Goal: Task Accomplishment & Management: Manage account settings

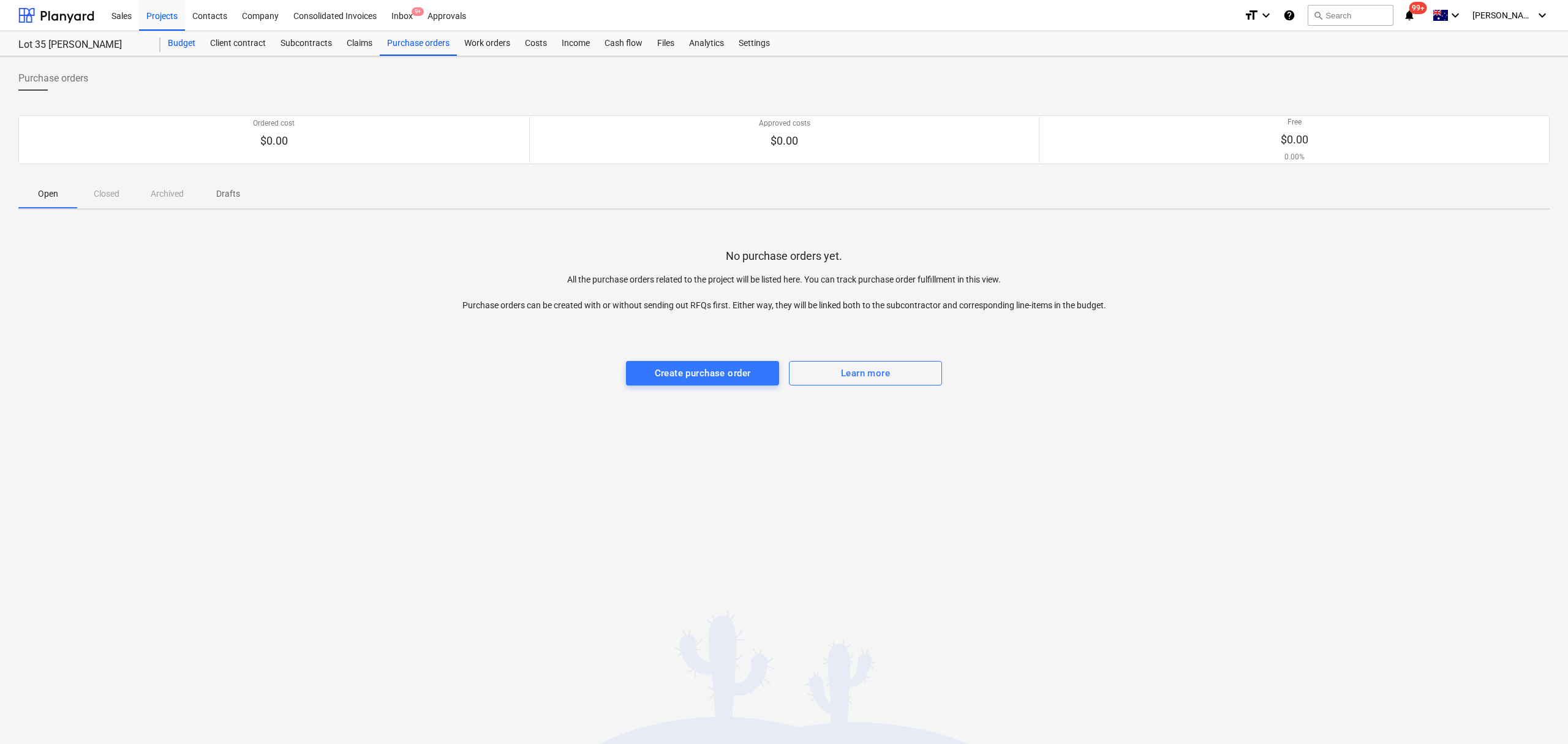
click at [204, 50] on div "Client contract" at bounding box center [238, 43] width 70 height 24
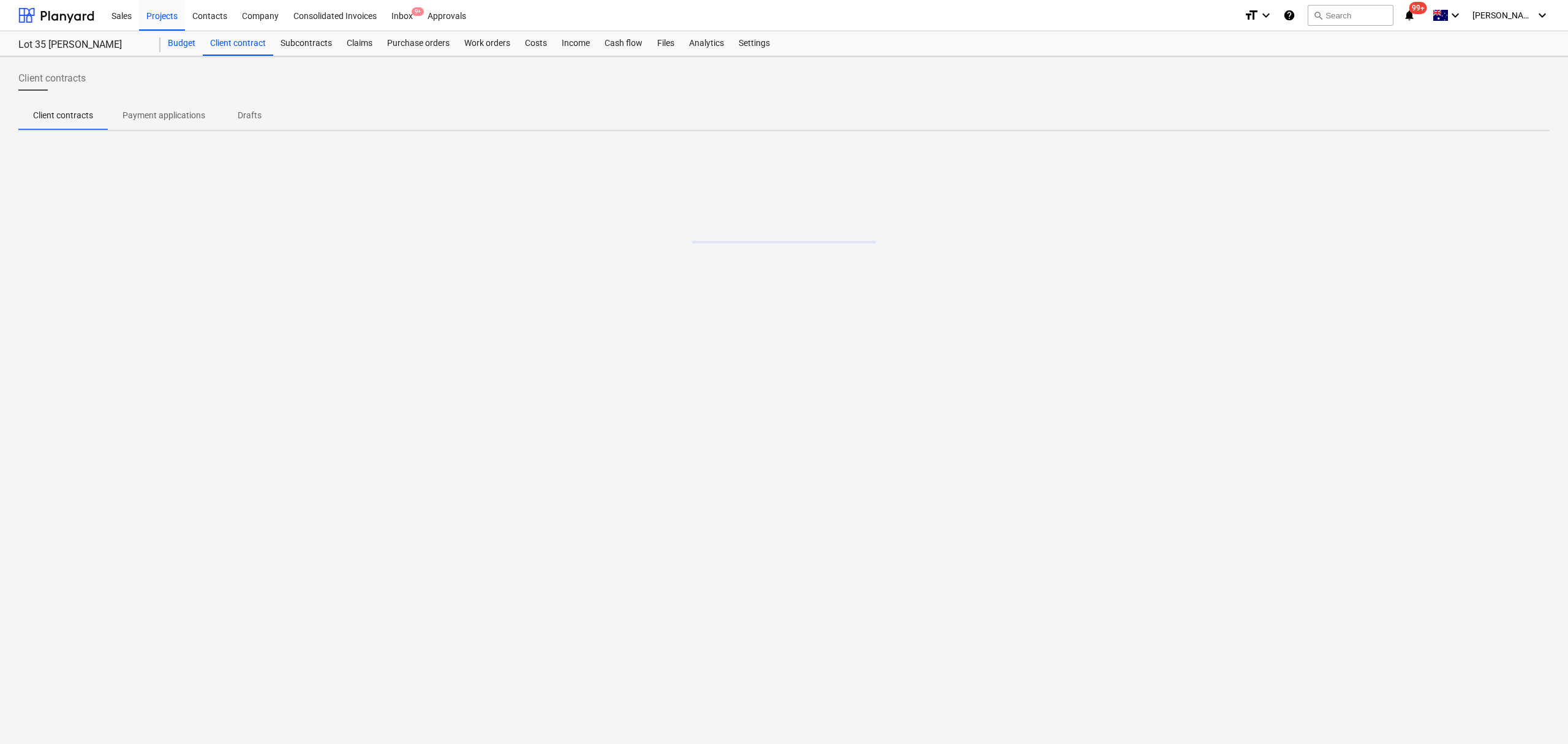
click at [191, 48] on div "Budget" at bounding box center [181, 43] width 42 height 24
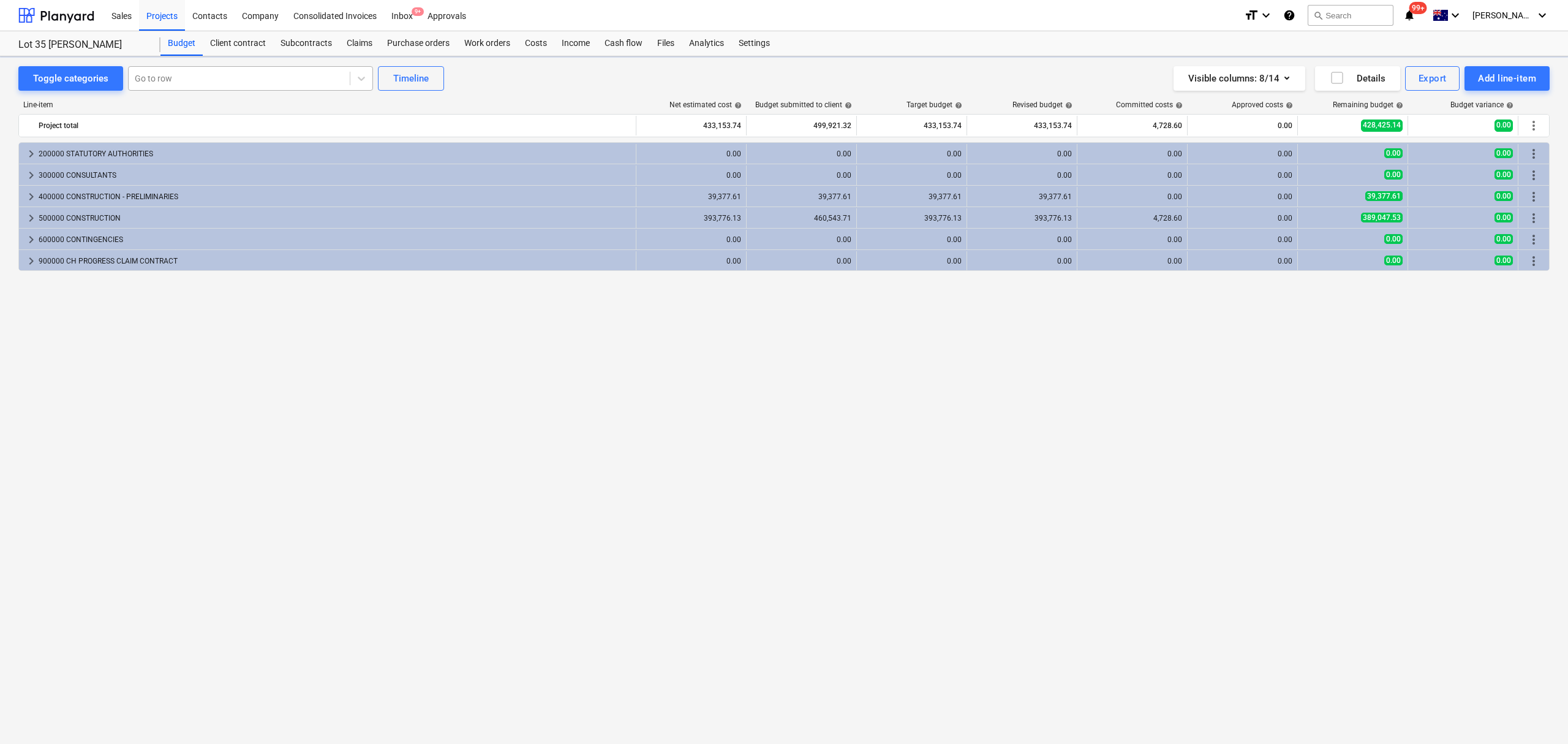
click at [159, 89] on div "Go to row" at bounding box center [250, 78] width 245 height 24
type input "[PERSON_NAME]"
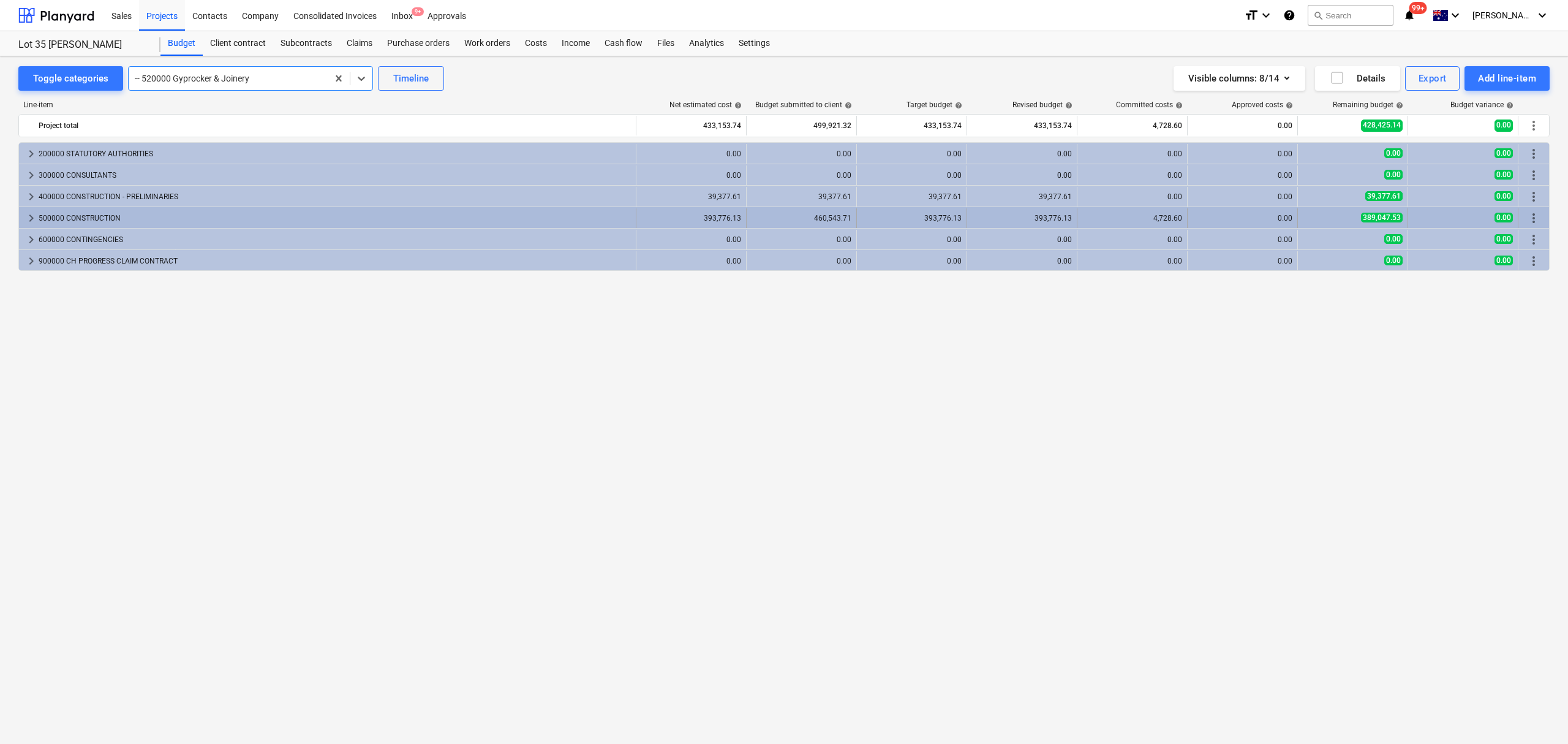
click at [25, 222] on span "keyboard_arrow_right" at bounding box center [30, 218] width 15 height 15
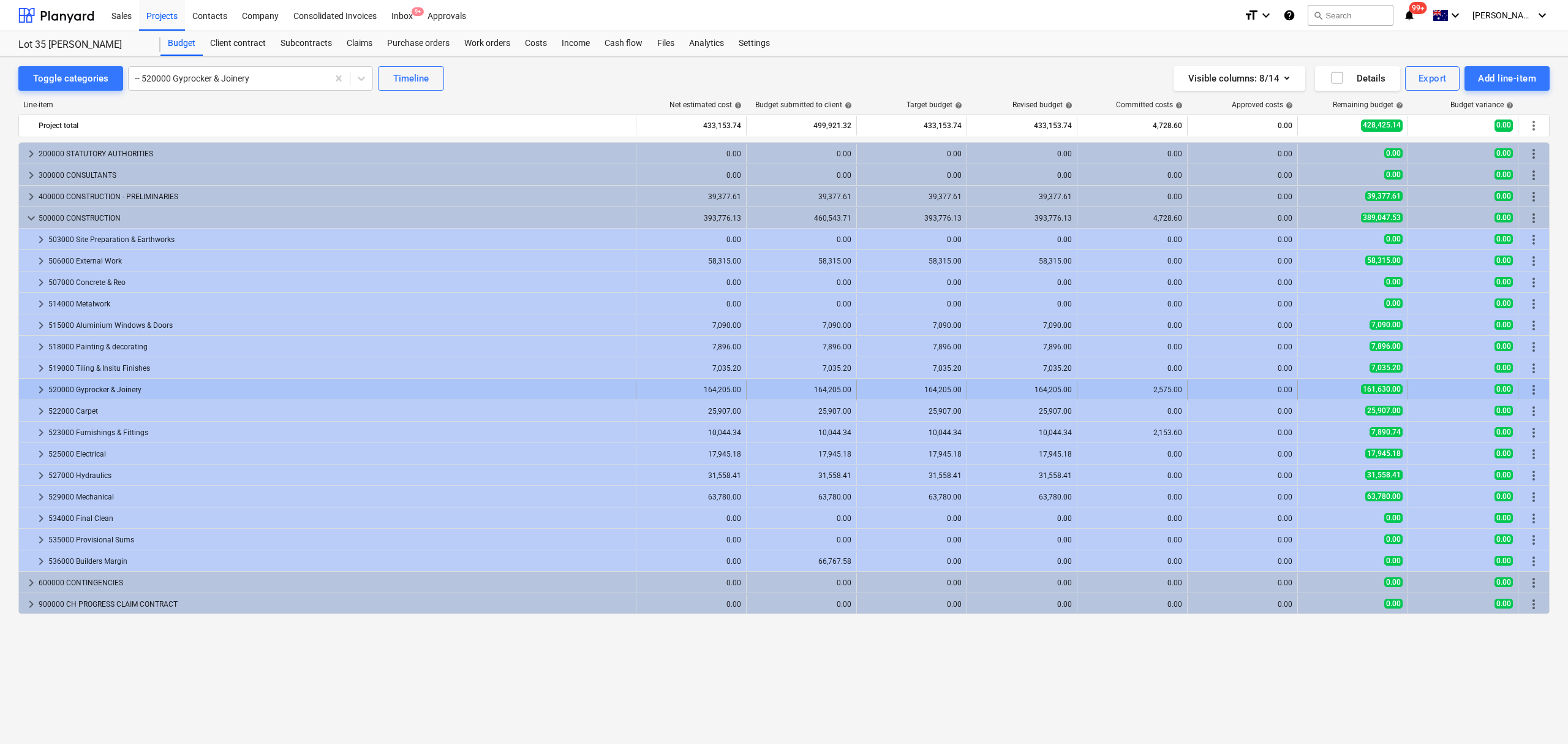
click at [32, 393] on div at bounding box center [28, 390] width 10 height 20
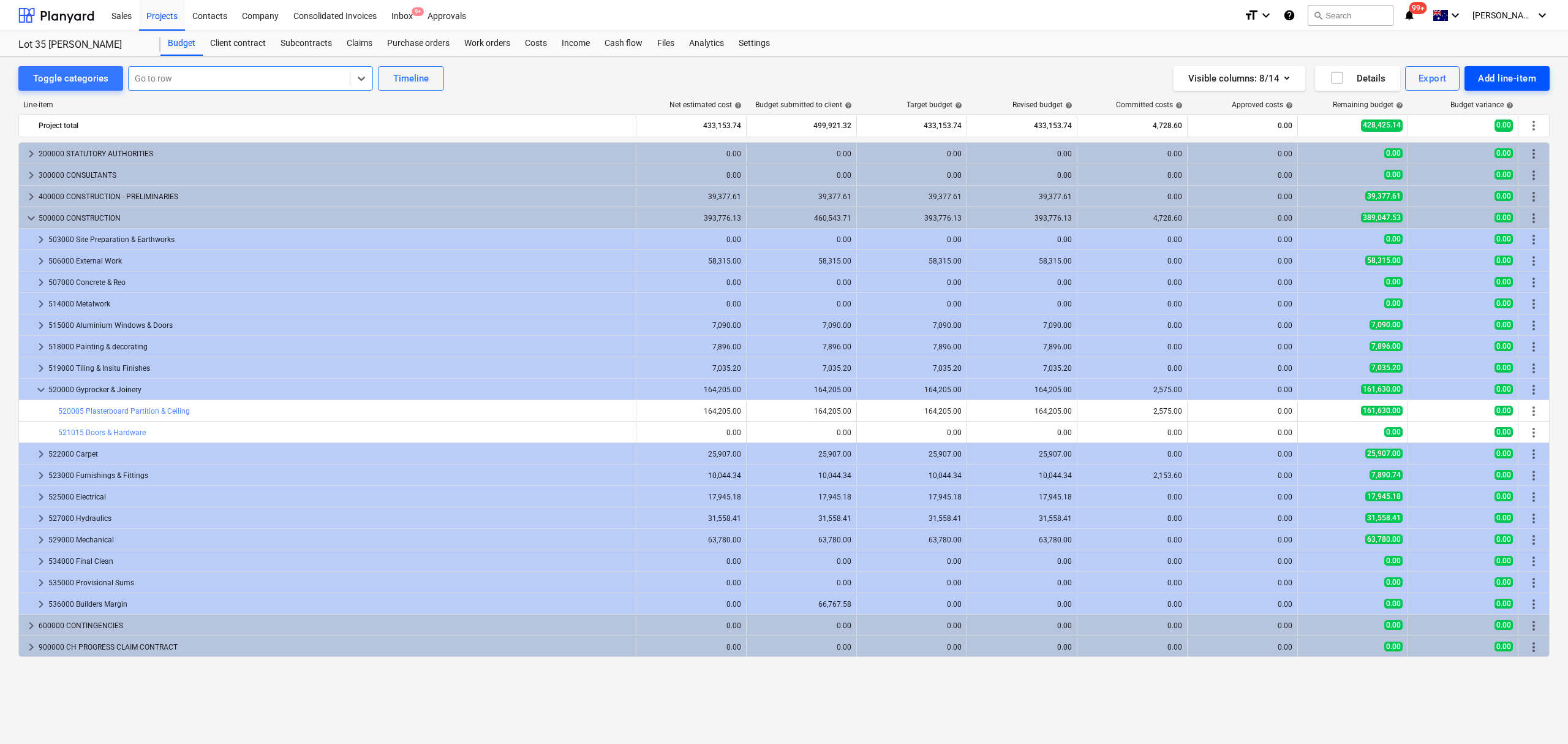
click at [1488, 84] on div "Add line-item" at bounding box center [1507, 78] width 59 height 16
click at [1475, 135] on div "Add custom" at bounding box center [1486, 130] width 127 height 21
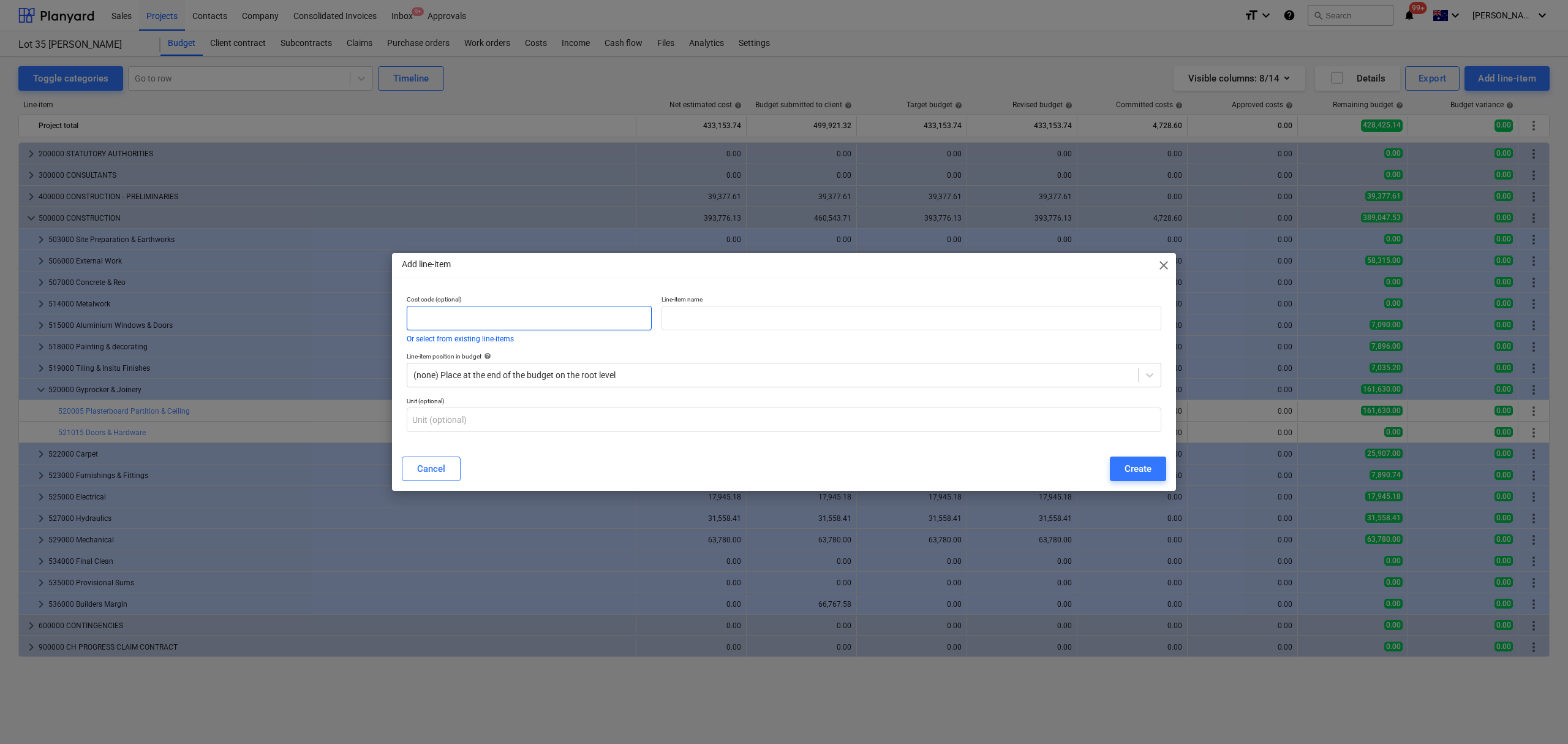
click at [494, 316] on input "text" at bounding box center [529, 317] width 245 height 24
type input "521000"
click at [759, 326] on input "text" at bounding box center [912, 317] width 500 height 24
type input "Carpentry & Joinery"
click at [1155, 369] on div at bounding box center [1149, 375] width 22 height 22
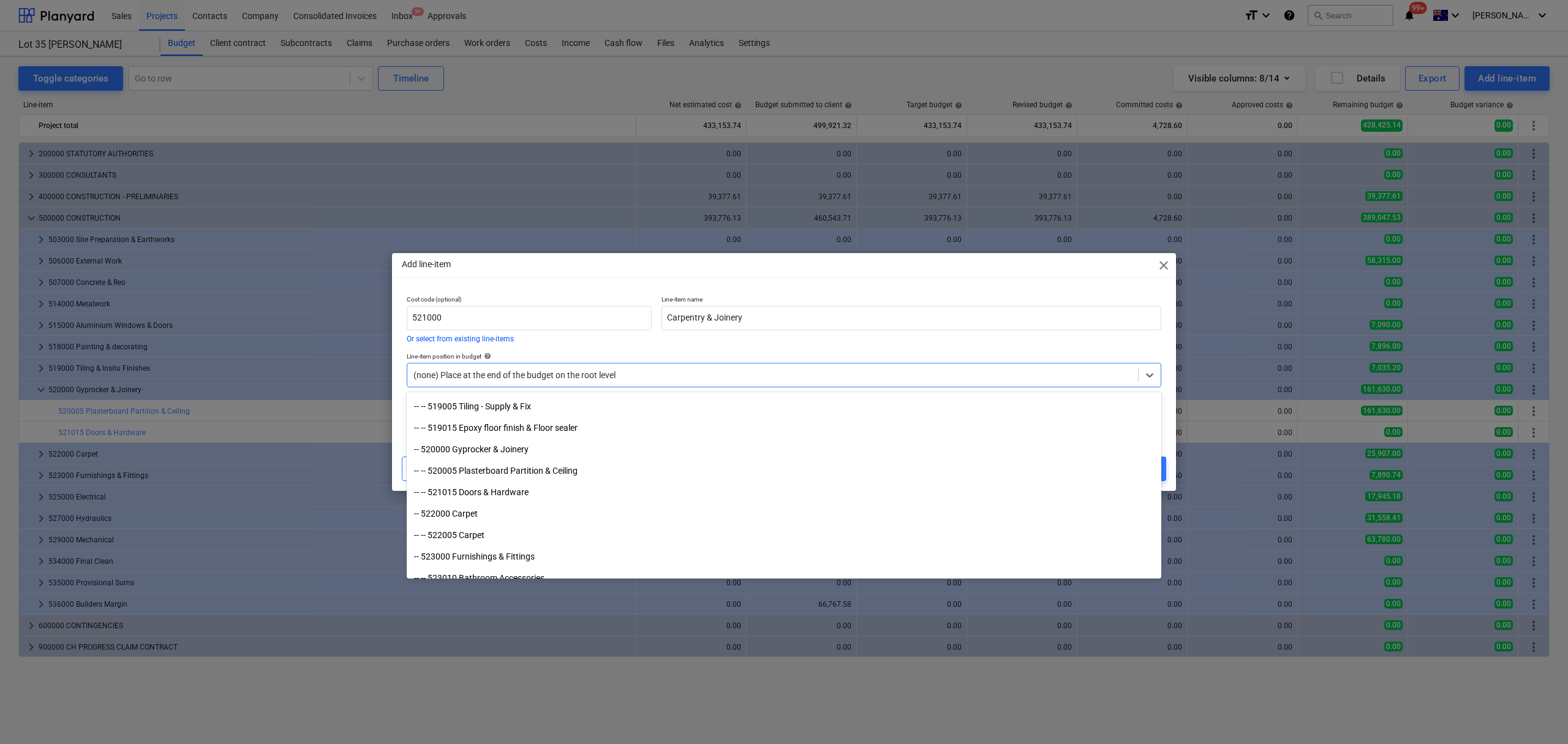
scroll to position [1306, 0]
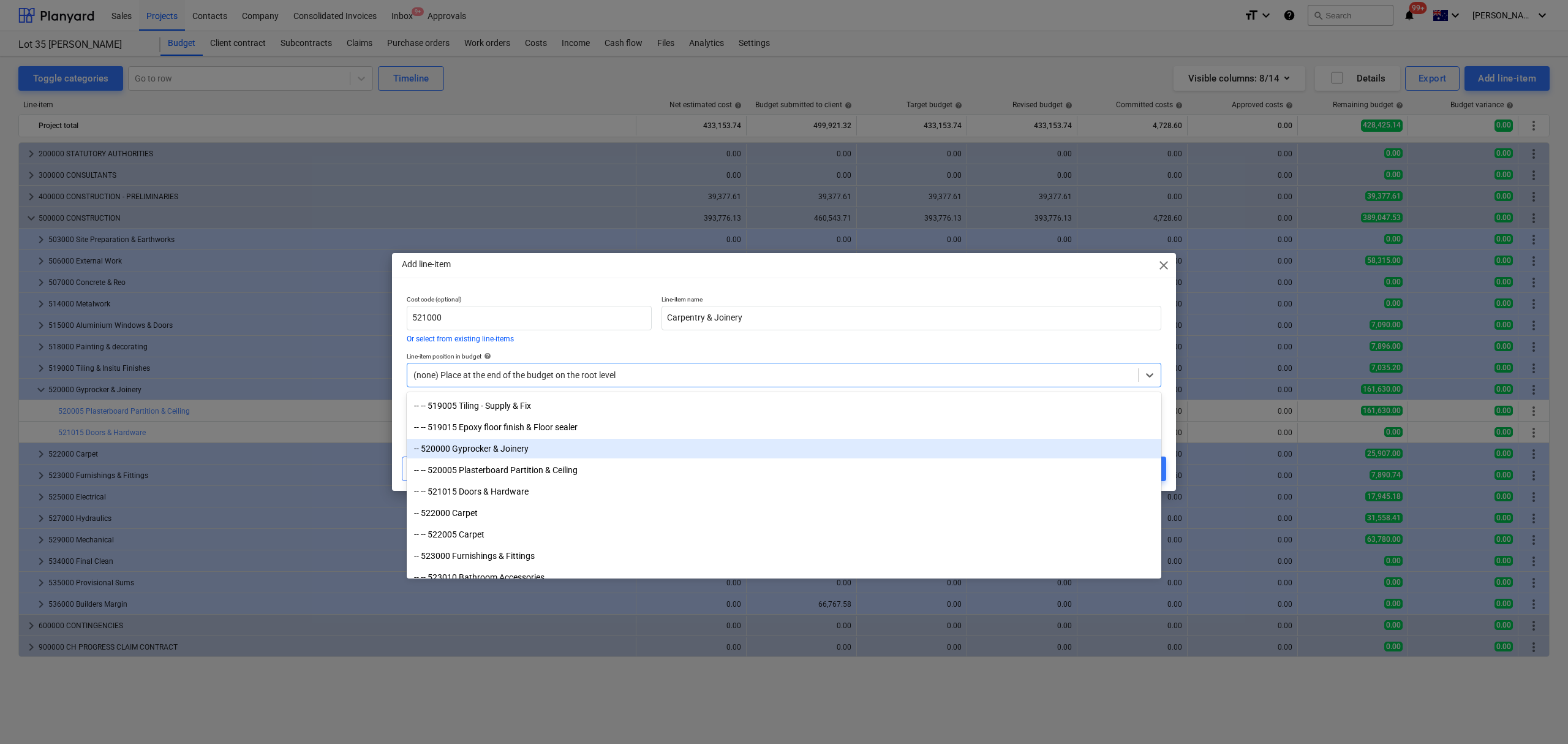
click at [462, 452] on div "-- 520000 Gyprocker & Joinery" at bounding box center [784, 448] width 755 height 20
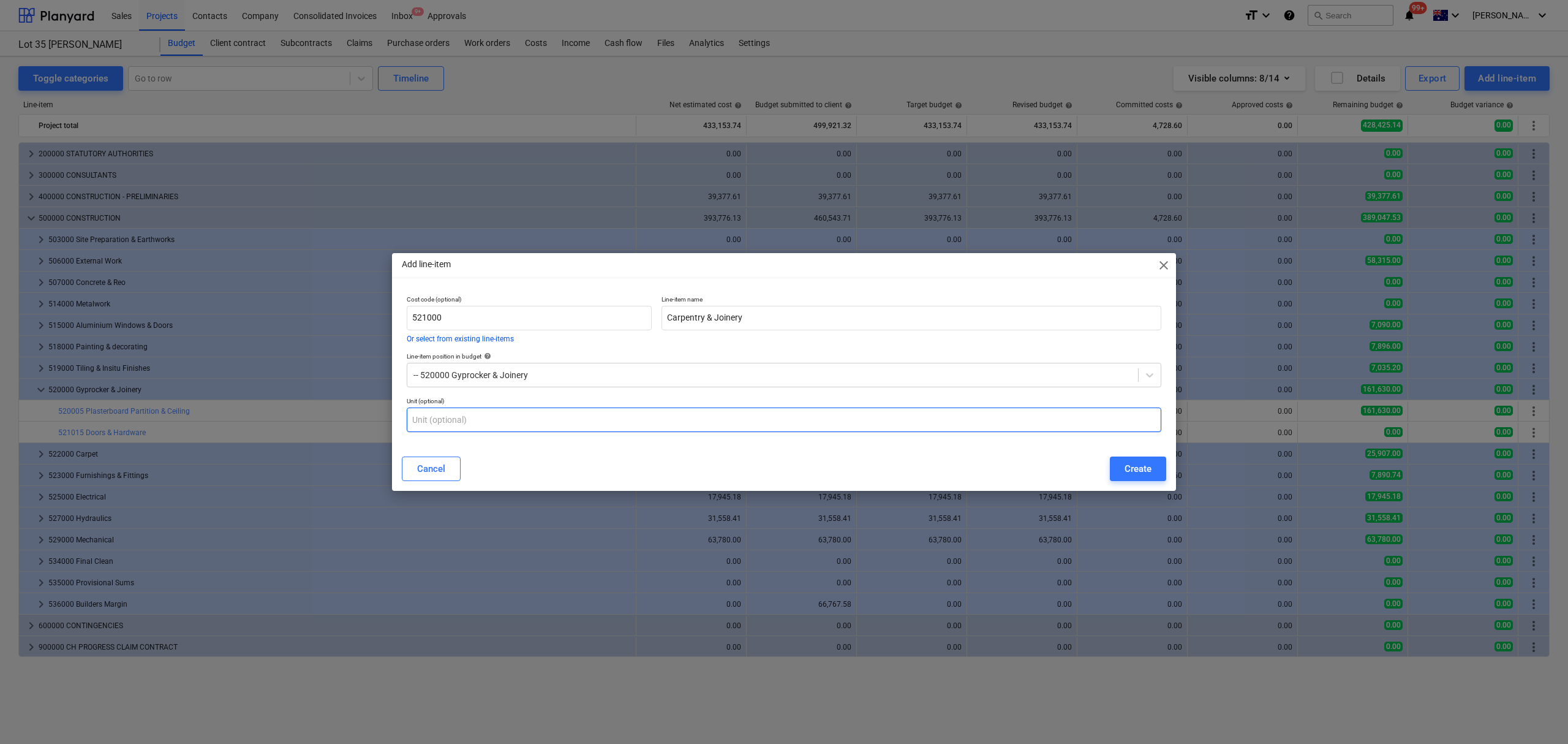
click at [548, 430] on input "text" at bounding box center [784, 419] width 755 height 24
click at [1148, 466] on div "Create" at bounding box center [1138, 469] width 27 height 16
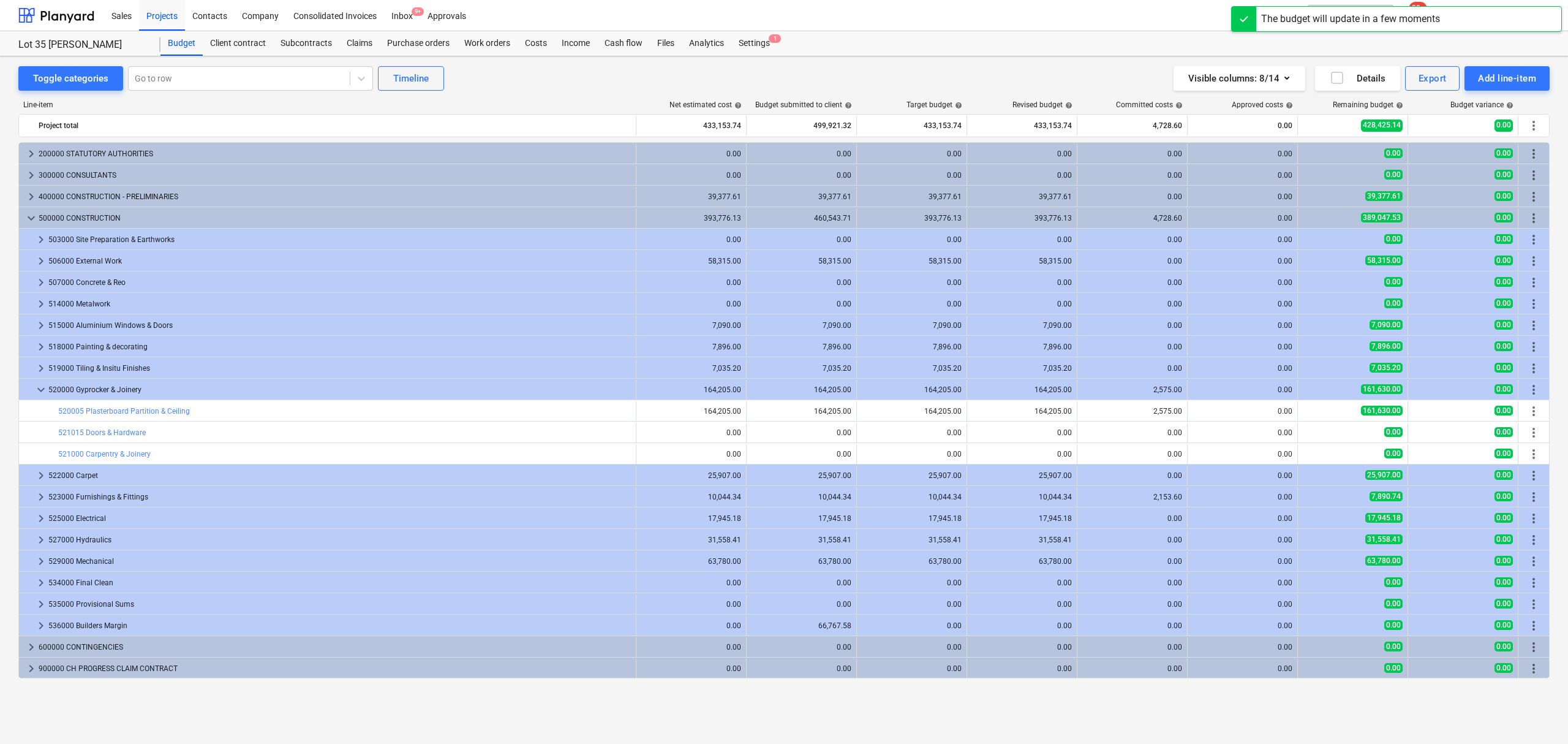
click at [752, 57] on div "Toggle categories Go to row Timeline Visible columns : 8/14 Details Export Add …" at bounding box center [784, 387] width 1568 height 661
click at [750, 49] on div "Settings 1" at bounding box center [754, 43] width 46 height 24
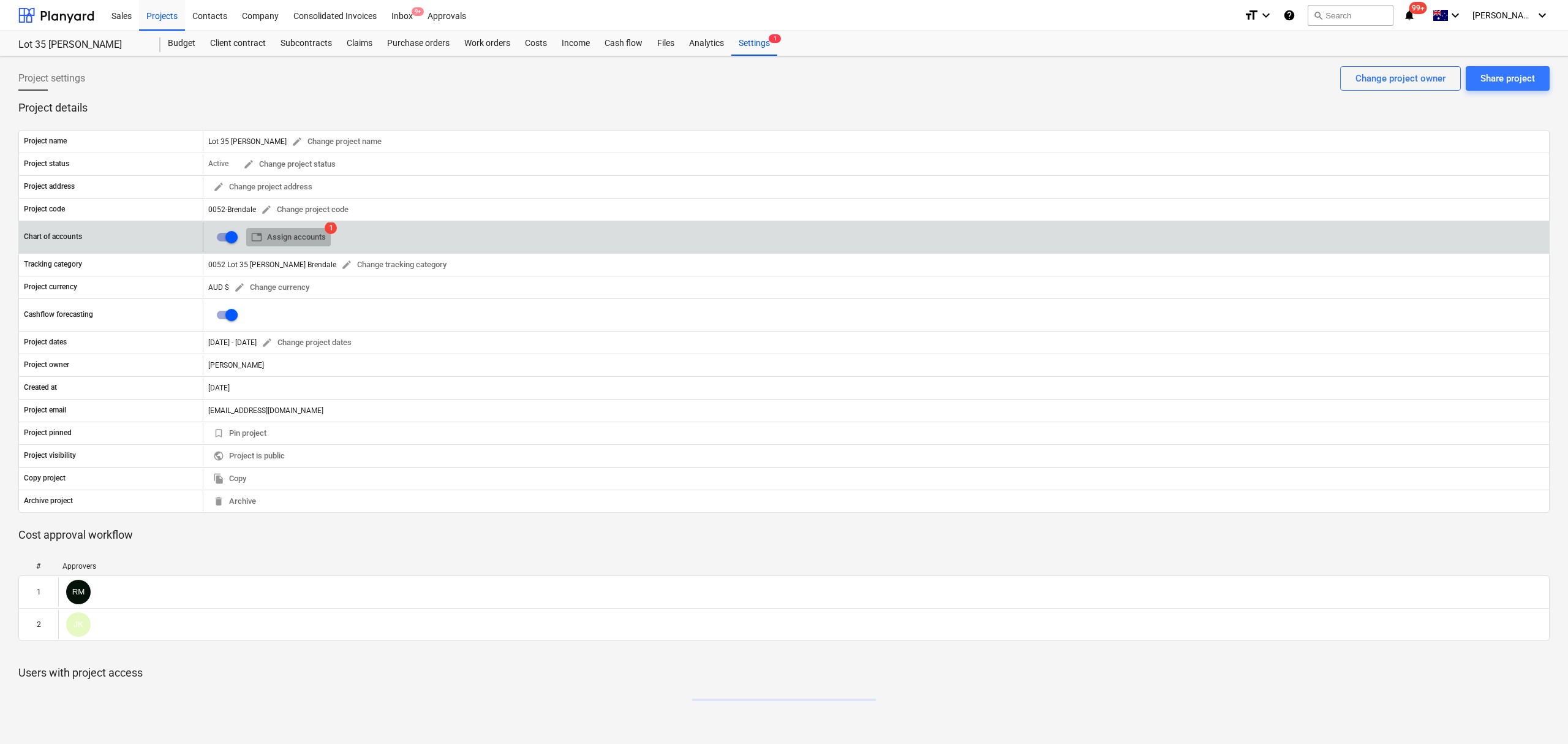
click at [319, 241] on span "table Assign accounts" at bounding box center [288, 237] width 75 height 14
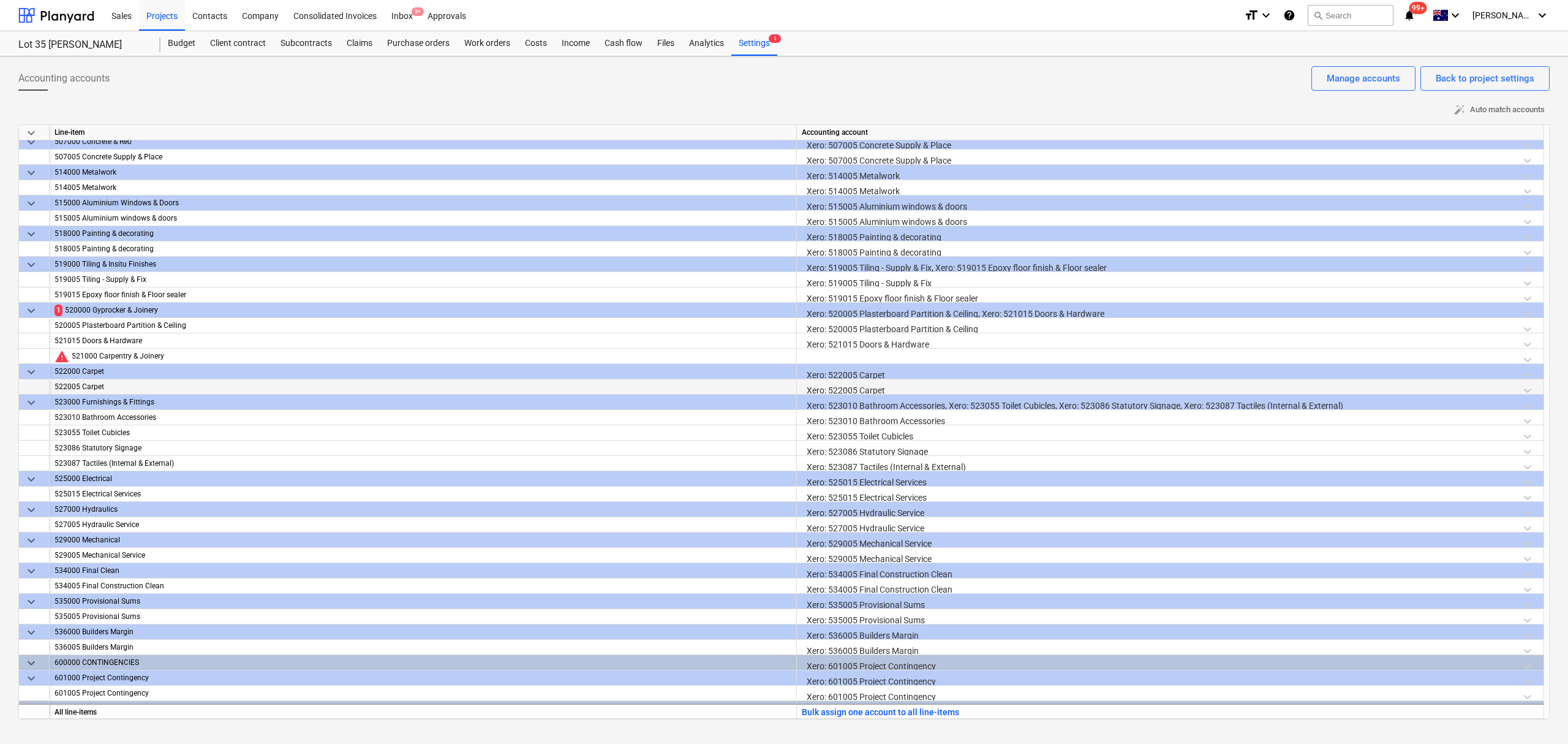
scroll to position [814, 0]
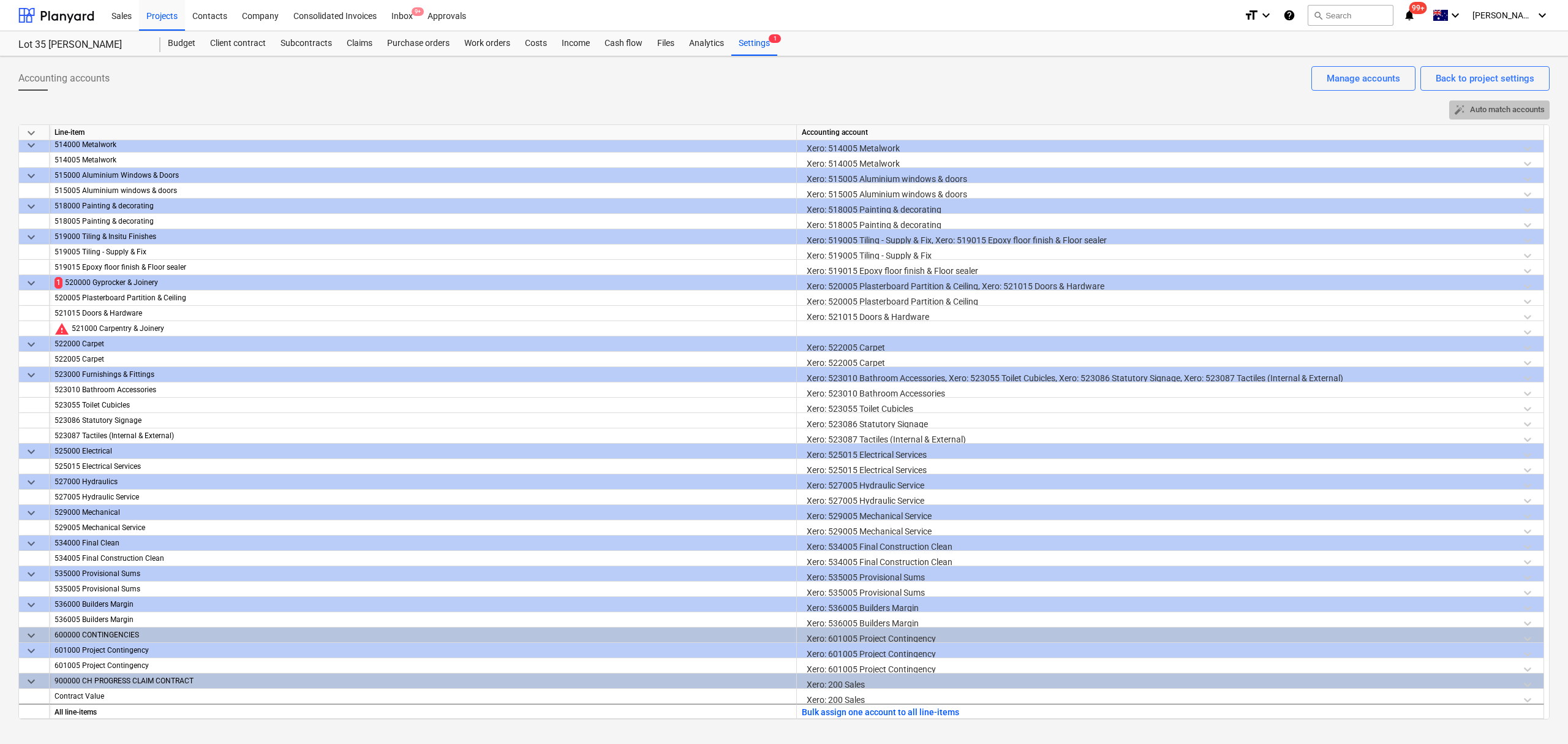
click at [1470, 116] on span "auto_fix_high Auto match accounts" at bounding box center [1499, 109] width 91 height 14
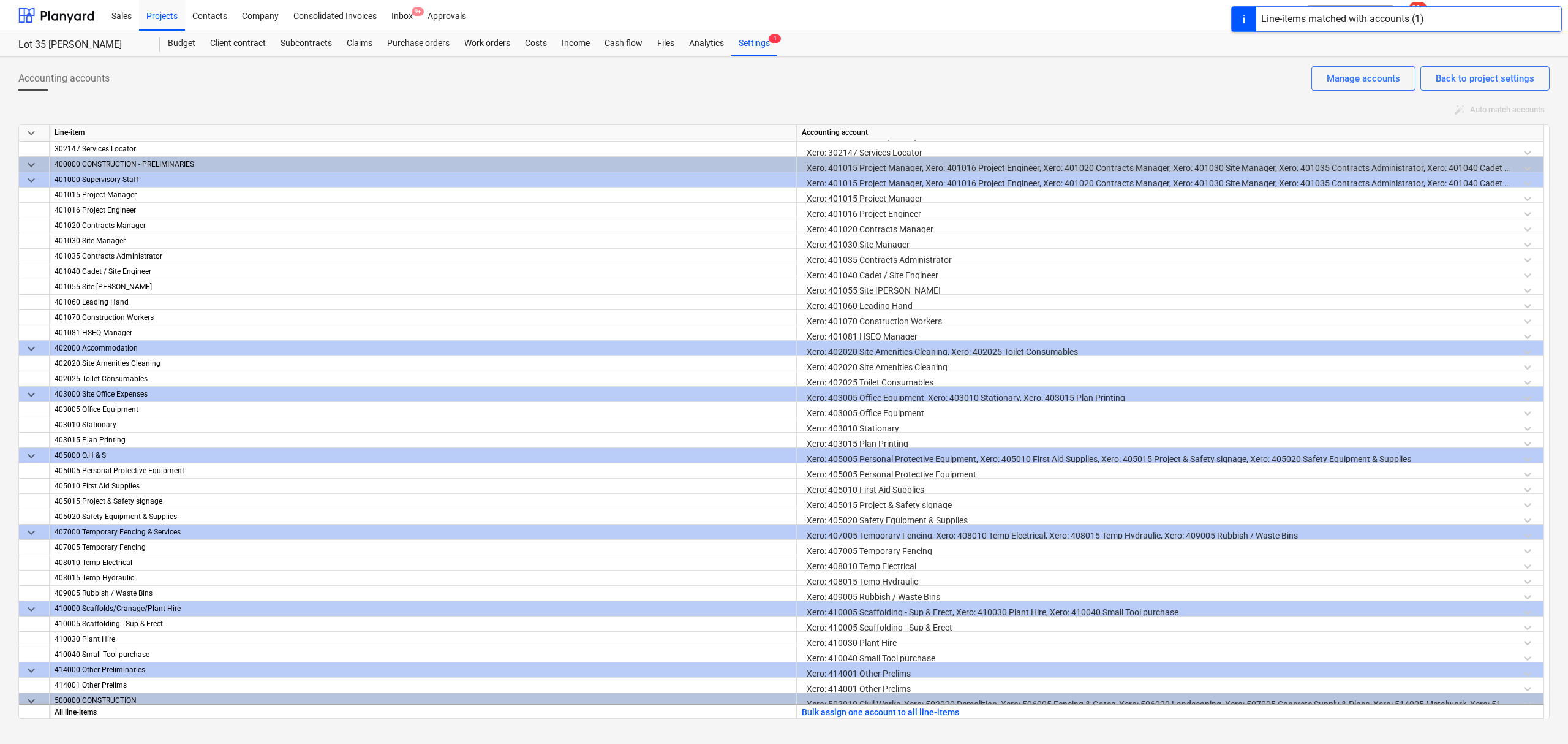
scroll to position [0, 0]
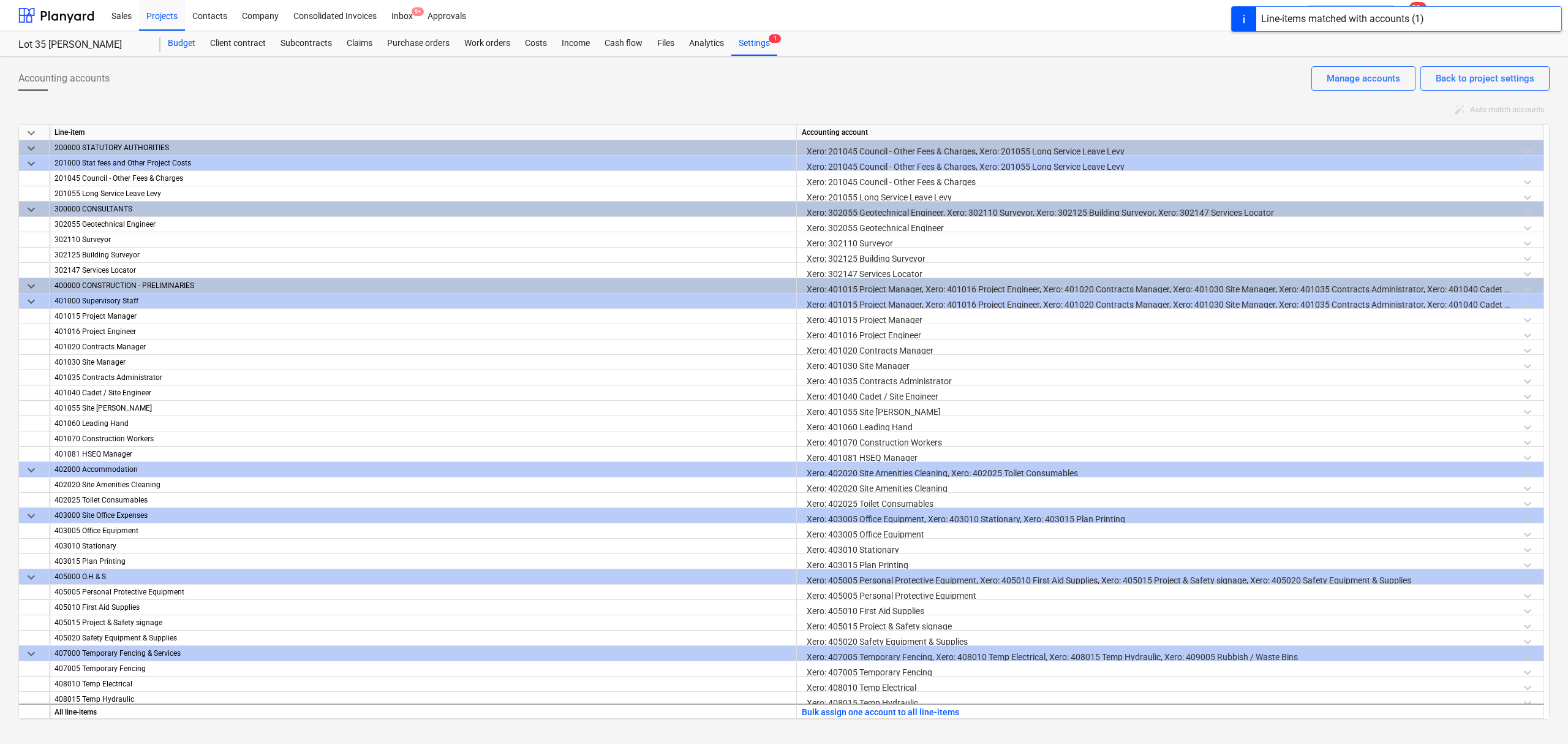
click at [192, 37] on div "Budget" at bounding box center [181, 43] width 42 height 24
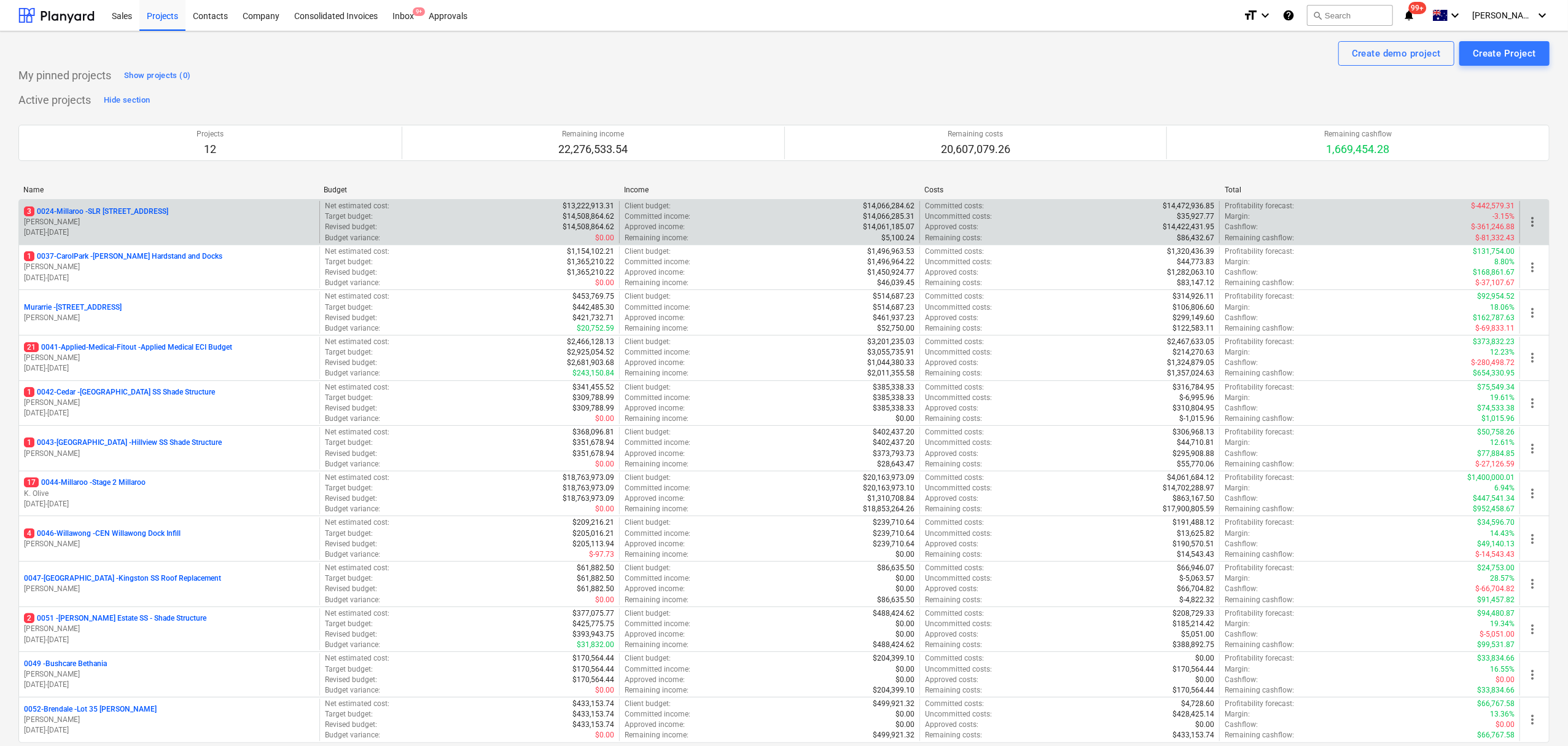
click at [129, 216] on p "3 0024-Millaroo - SLR 2 Millaroo Drive" at bounding box center [95, 211] width 144 height 11
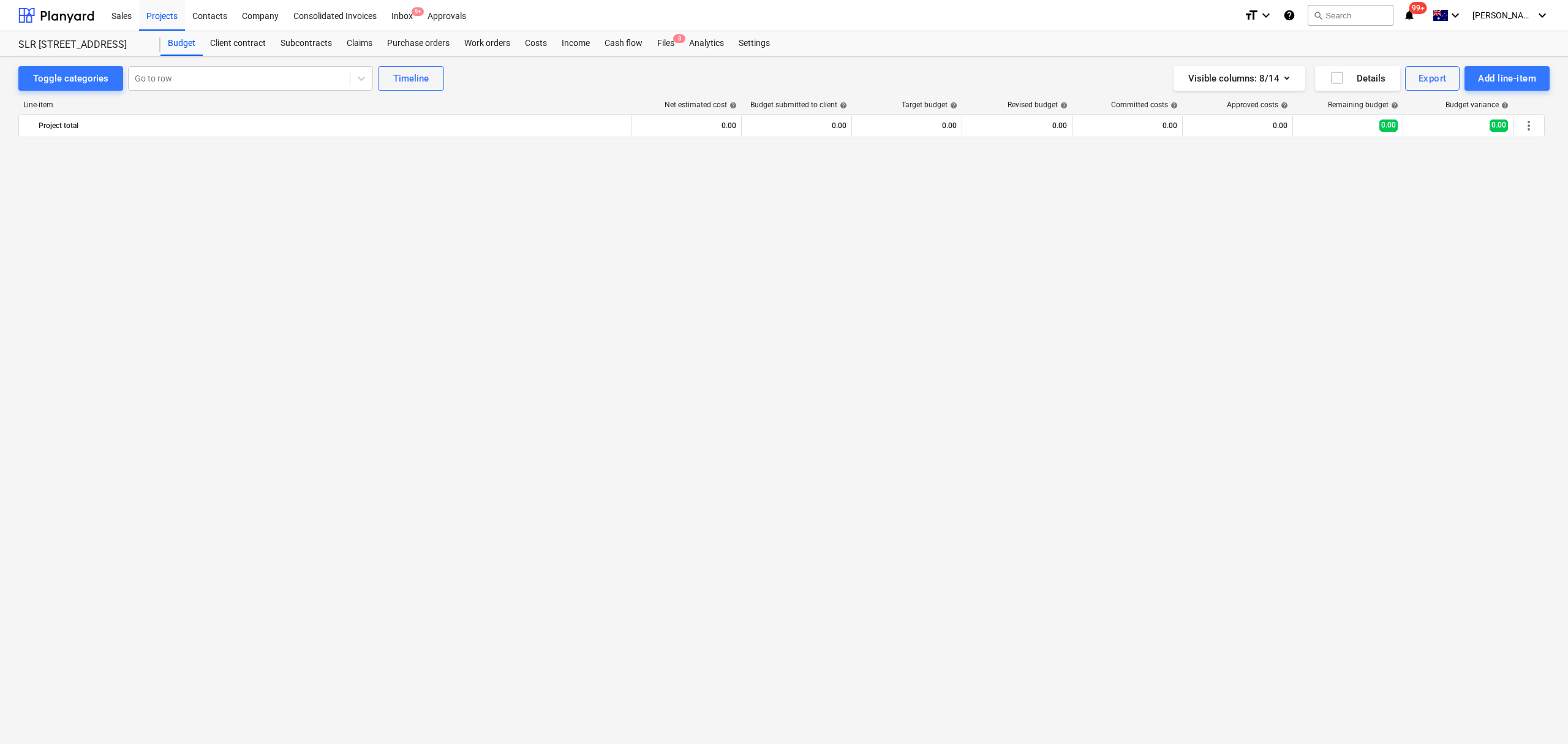
scroll to position [3298, 0]
click at [173, 77] on div at bounding box center [239, 78] width 209 height 13
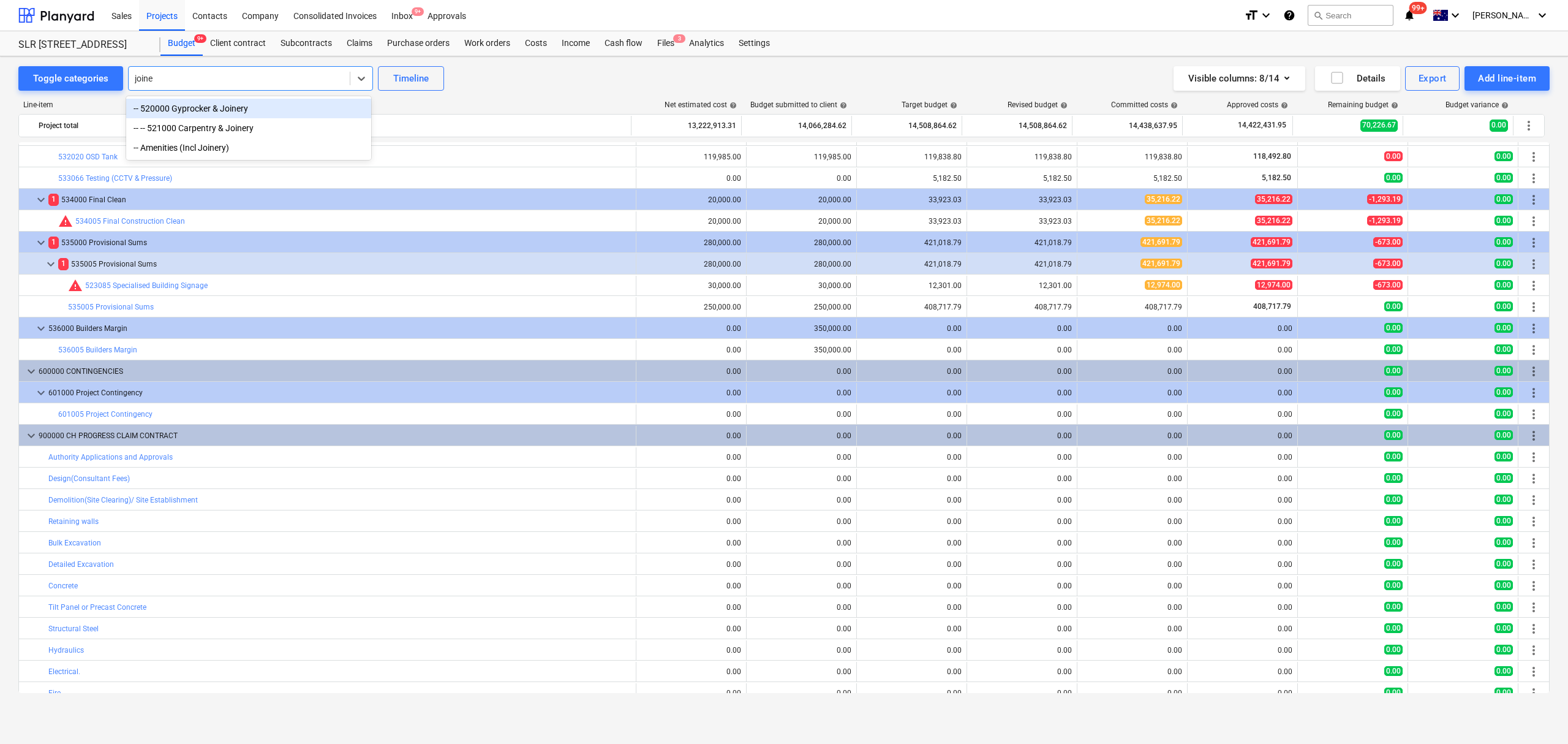
type input "[PERSON_NAME]"
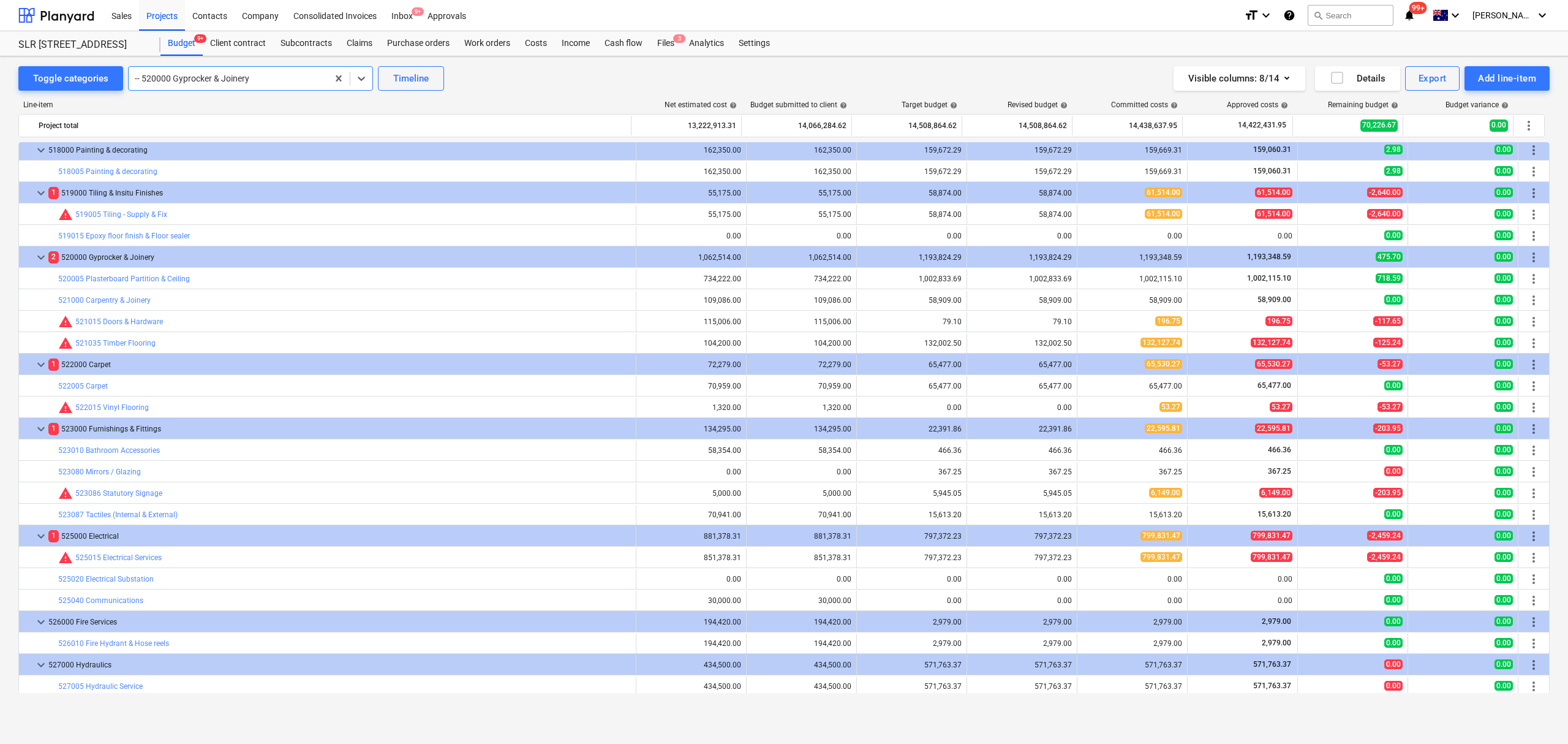
scroll to position [2695, 0]
